Goal: Find specific page/section: Find specific page/section

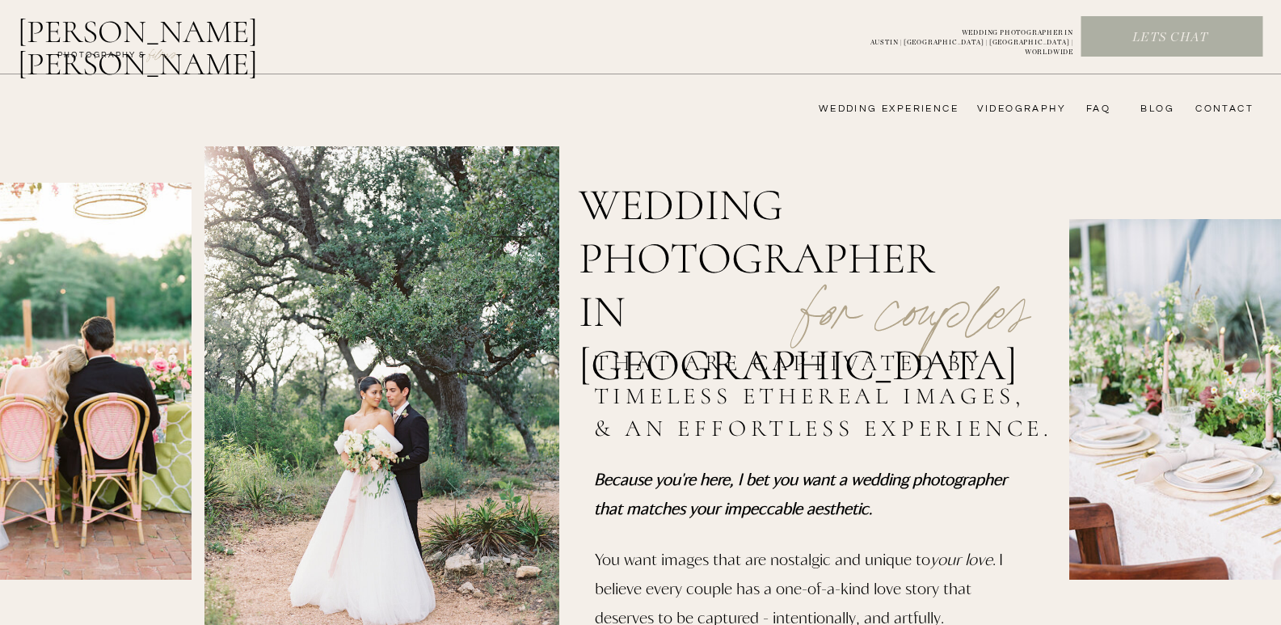
click at [1105, 39] on p "Lets chat" at bounding box center [1171, 38] width 178 height 18
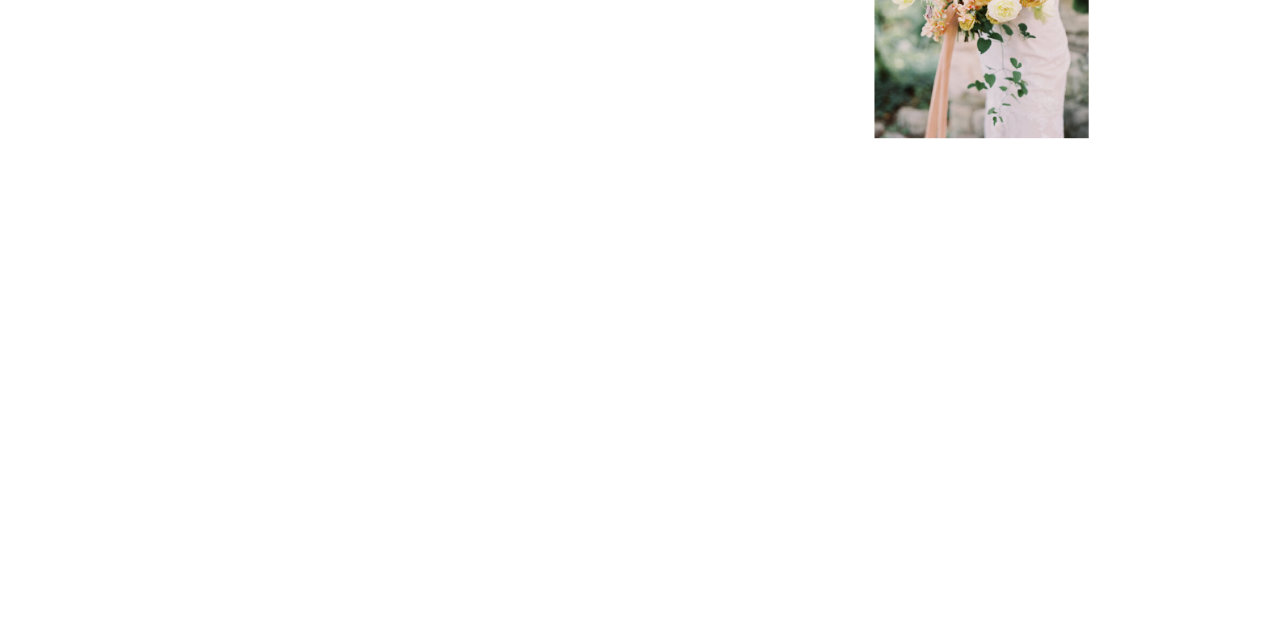
scroll to position [808, 0]
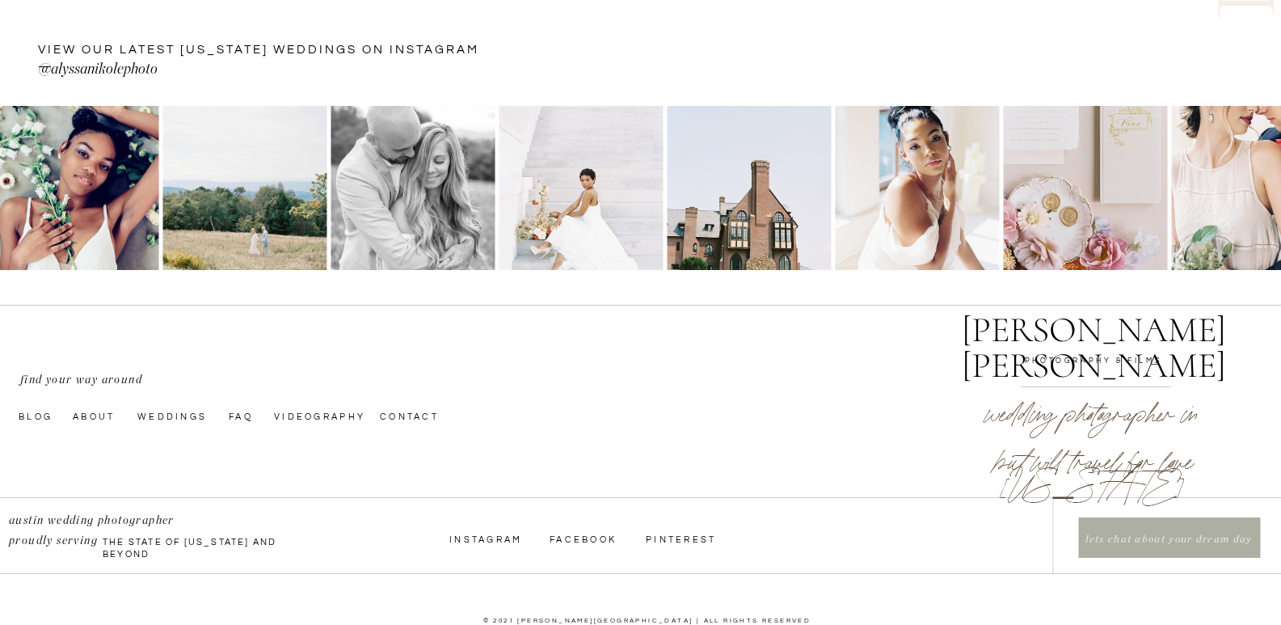
scroll to position [5511, 0]
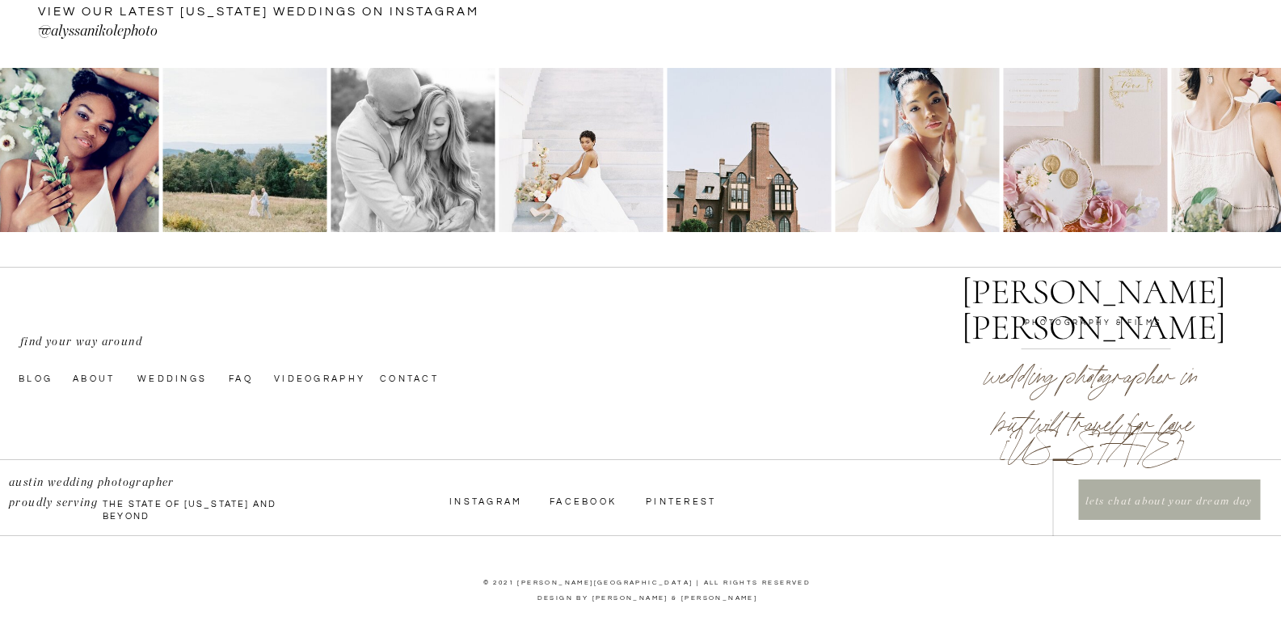
click at [238, 382] on nav "faq" at bounding box center [242, 377] width 26 height 13
